Goal: Task Accomplishment & Management: Use online tool/utility

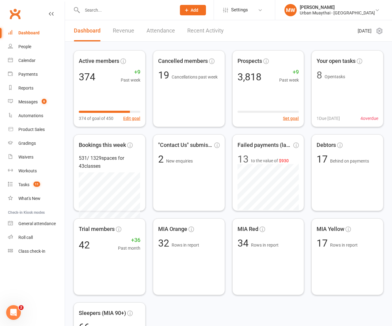
click at [11, 310] on icon "Open Intercom Messenger" at bounding box center [14, 313] width 10 height 10
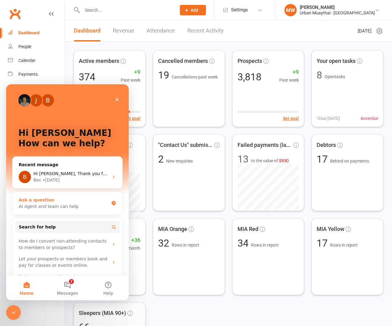
click at [46, 203] on div "Ask a question" at bounding box center [64, 200] width 90 height 6
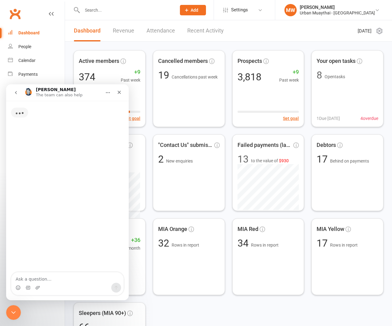
click at [47, 278] on textarea "Ask a question…" at bounding box center [67, 277] width 112 height 10
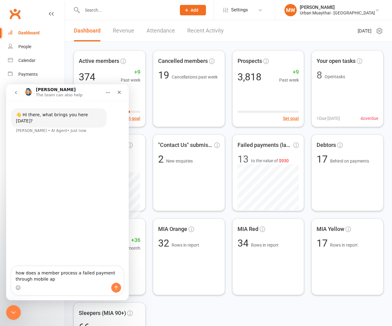
type textarea "how does a member process a failed payment through mobile app"
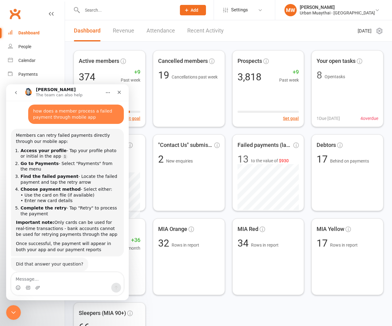
scroll to position [33, 0]
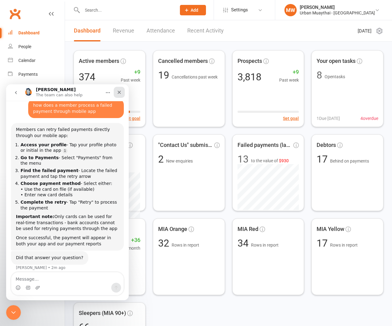
click at [121, 90] on icon "Close" at bounding box center [119, 92] width 5 height 5
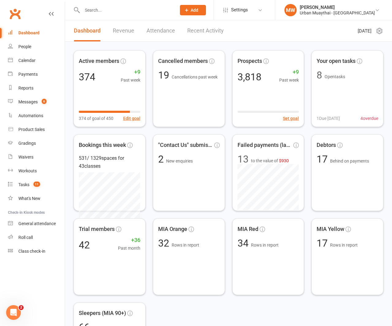
click at [88, 9] on input "text" at bounding box center [126, 10] width 92 height 9
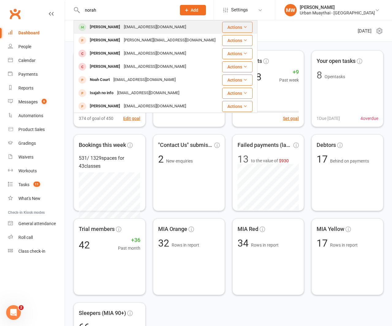
type input "norah"
click at [99, 28] on div "[PERSON_NAME]" at bounding box center [105, 27] width 34 height 9
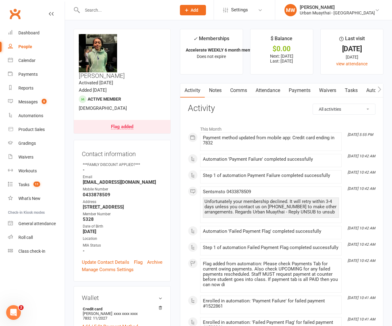
click at [296, 91] on link "Payments" at bounding box center [300, 90] width 30 height 14
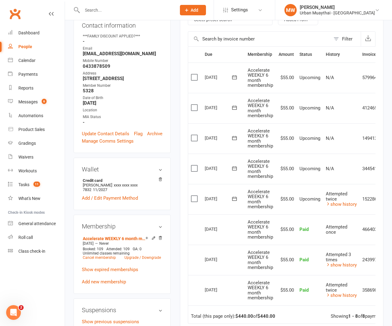
scroll to position [130, 0]
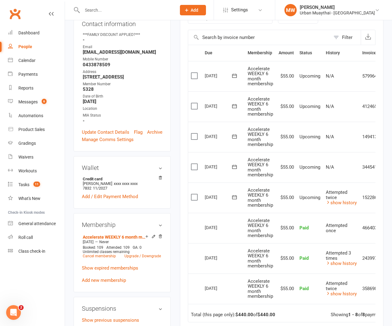
click at [12, 313] on icon "Open Intercom Messenger" at bounding box center [14, 313] width 10 height 10
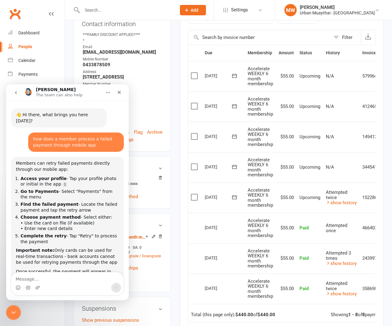
scroll to position [33, 0]
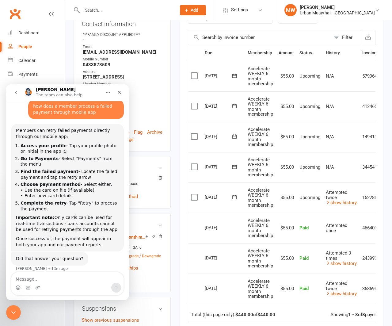
drag, startPoint x: 53, startPoint y: 215, endPoint x: 65, endPoint y: 218, distance: 12.3
click at [53, 215] on div "Important note: Only cards can be used for real-time transactions - bank accoun…" at bounding box center [67, 224] width 103 height 18
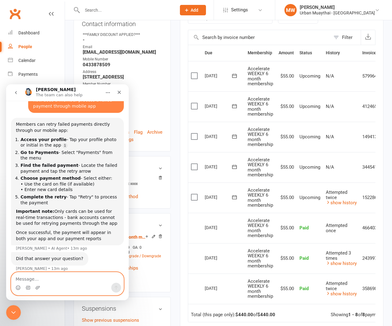
click at [52, 277] on textarea "Message…" at bounding box center [67, 277] width 112 height 10
type textarea "what if the payment has been rescheduled"
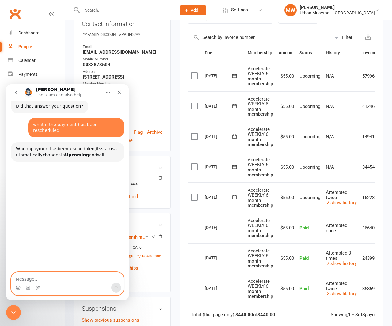
scroll to position [204, 0]
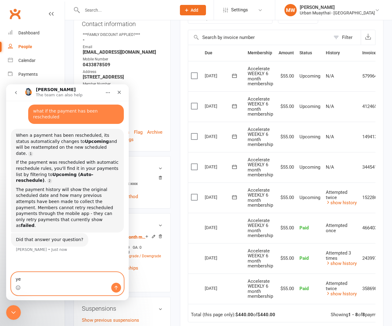
type textarea "yes"
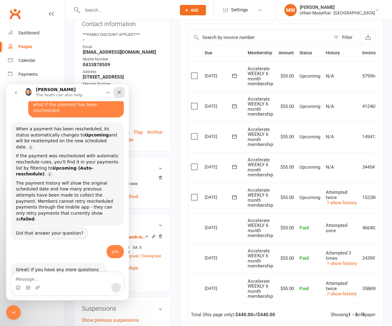
click at [116, 94] on div "Close" at bounding box center [119, 92] width 11 height 11
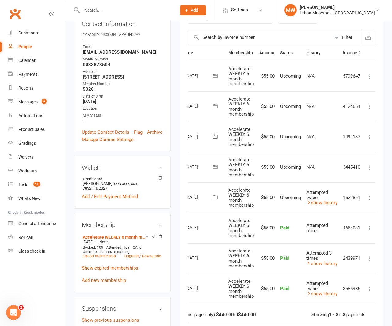
scroll to position [0, 22]
click at [370, 197] on icon at bounding box center [369, 198] width 6 height 6
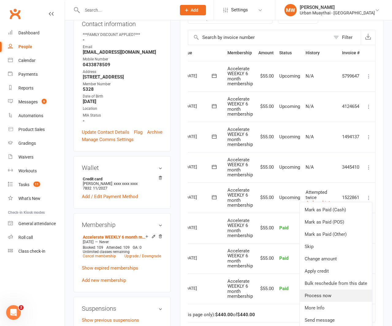
click at [328, 292] on link "Process now" at bounding box center [336, 296] width 72 height 12
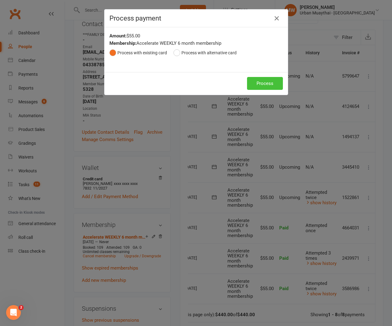
click at [260, 83] on button "Process" at bounding box center [265, 83] width 36 height 13
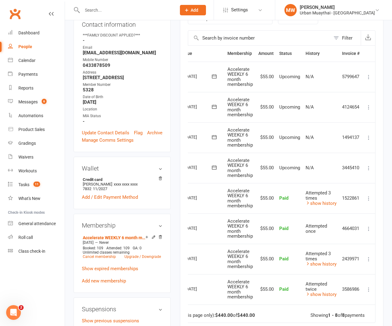
click at [369, 167] on icon at bounding box center [369, 168] width 6 height 6
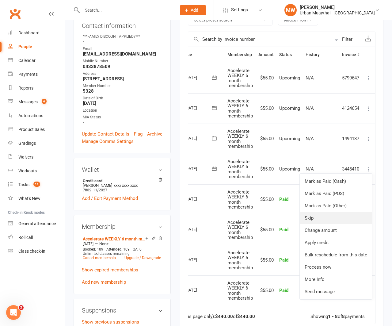
scroll to position [127, 0]
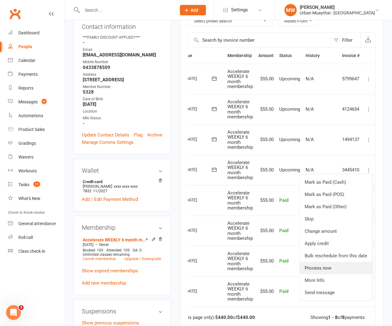
click at [334, 266] on link "Process now" at bounding box center [336, 268] width 72 height 12
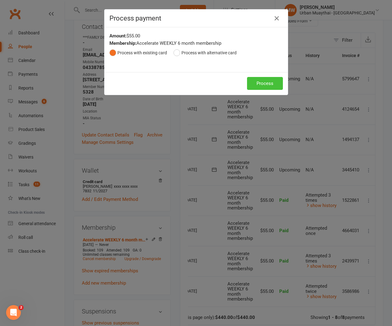
click at [267, 87] on button "Process" at bounding box center [265, 83] width 36 height 13
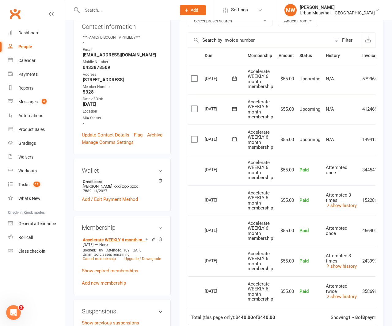
scroll to position [226, 0]
